Goal: Register for event/course

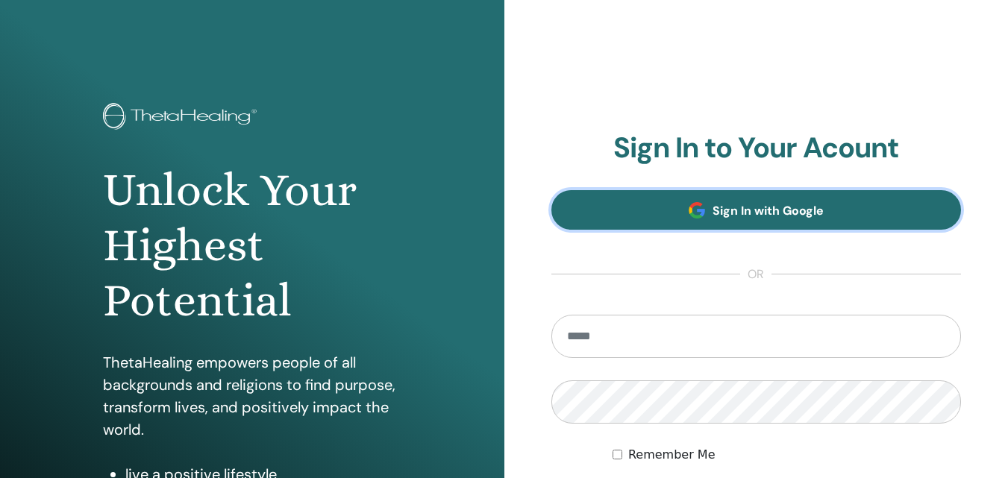
click at [693, 194] on link "Sign In with Google" at bounding box center [756, 210] width 410 height 40
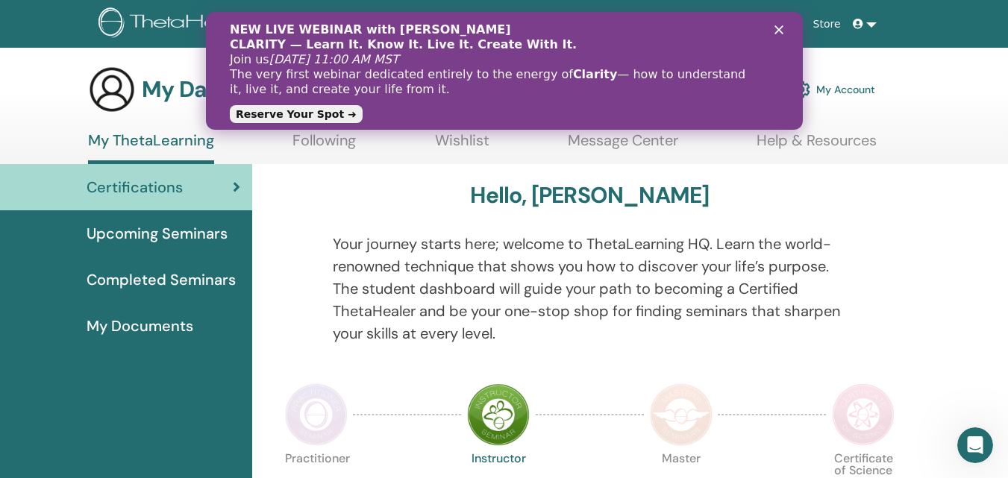
click at [330, 114] on link "Reserve Your Spot ➜" at bounding box center [295, 114] width 133 height 18
click at [776, 30] on icon "Close" at bounding box center [777, 29] width 9 height 9
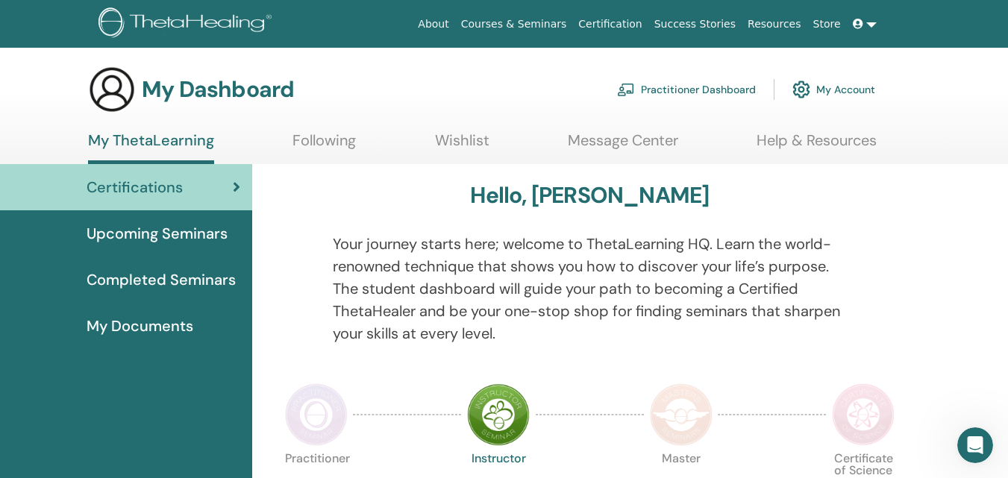
click at [175, 237] on span "Upcoming Seminars" at bounding box center [157, 233] width 141 height 22
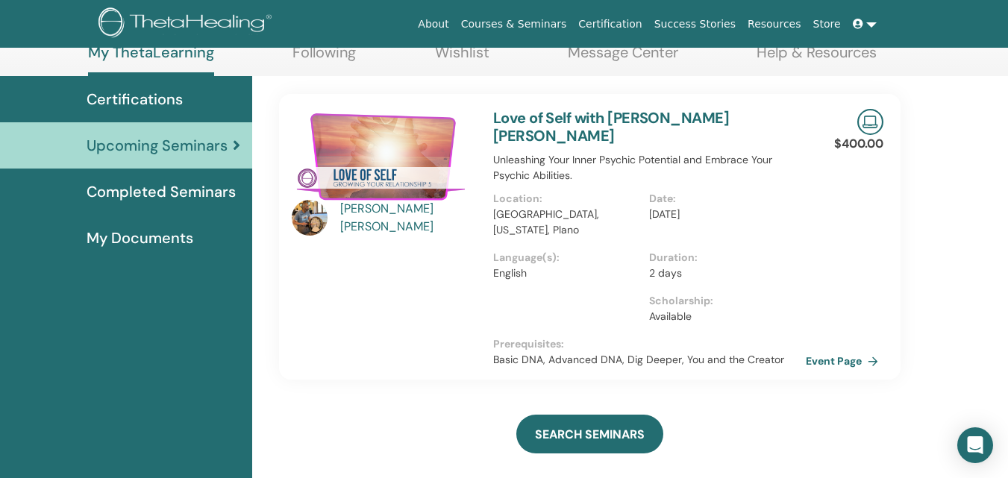
scroll to position [91, 0]
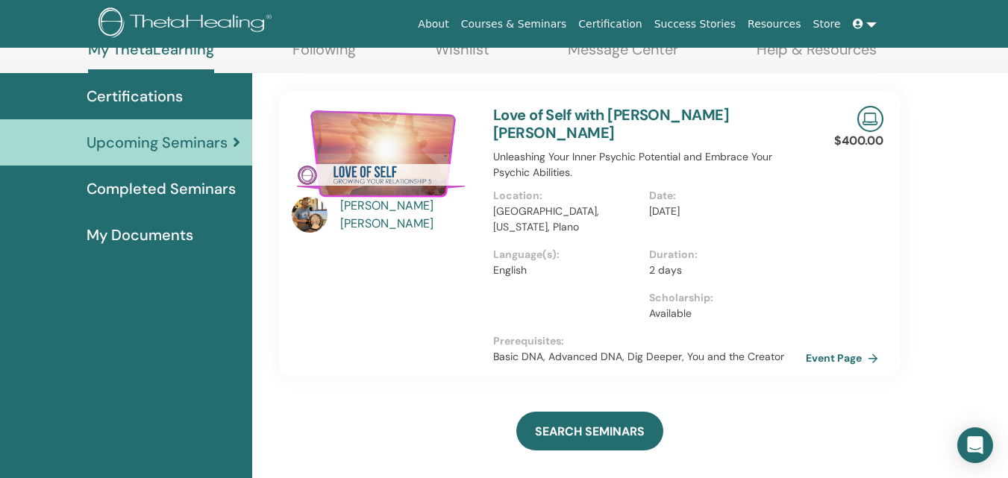
click at [592, 348] on div "Love of Self with Nikesh Anand Rajagopalan Unleashing Your Inner Psychic Potent…" at bounding box center [649, 234] width 330 height 286
click at [847, 347] on link "Event Page" at bounding box center [847, 358] width 78 height 22
click at [826, 347] on link "Event Page" at bounding box center [847, 358] width 78 height 22
